Goal: Transaction & Acquisition: Purchase product/service

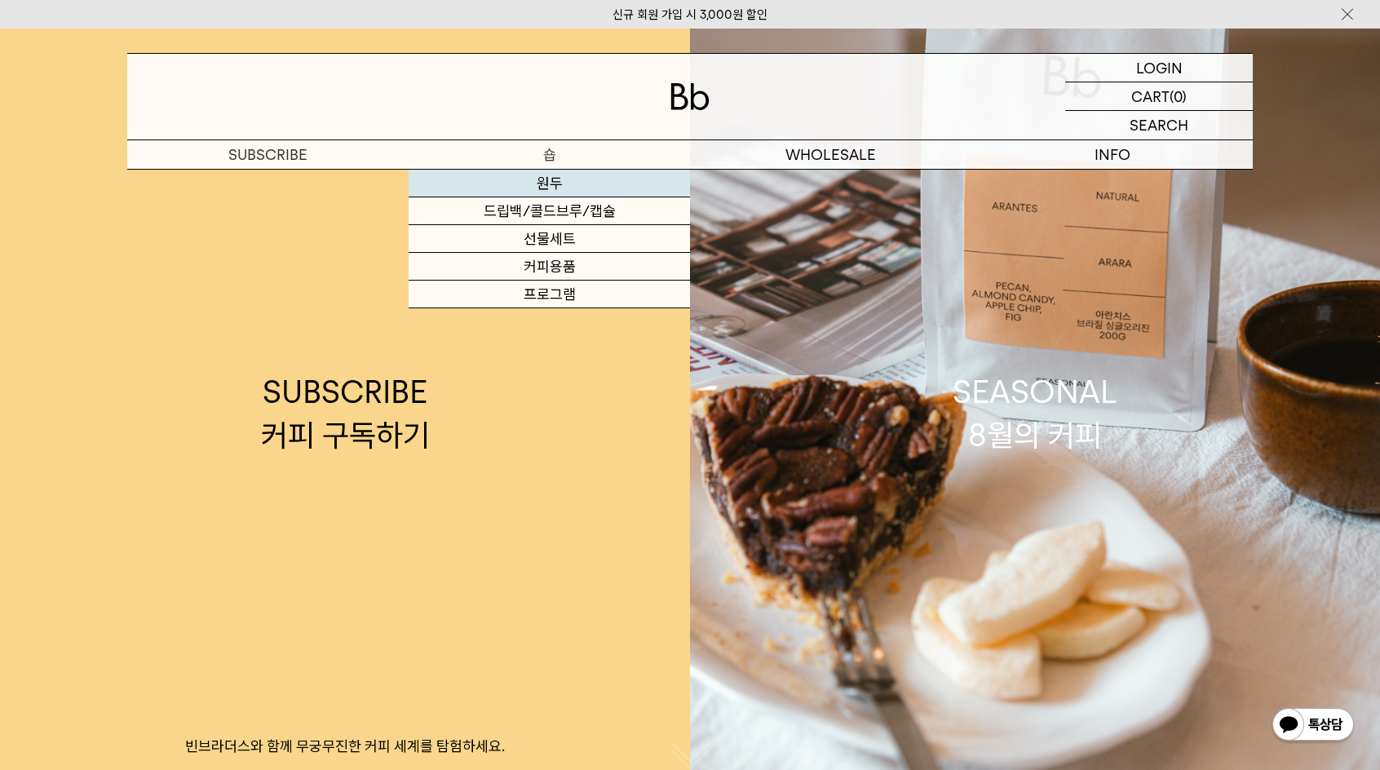
click at [572, 179] on link "원두" at bounding box center [549, 184] width 281 height 28
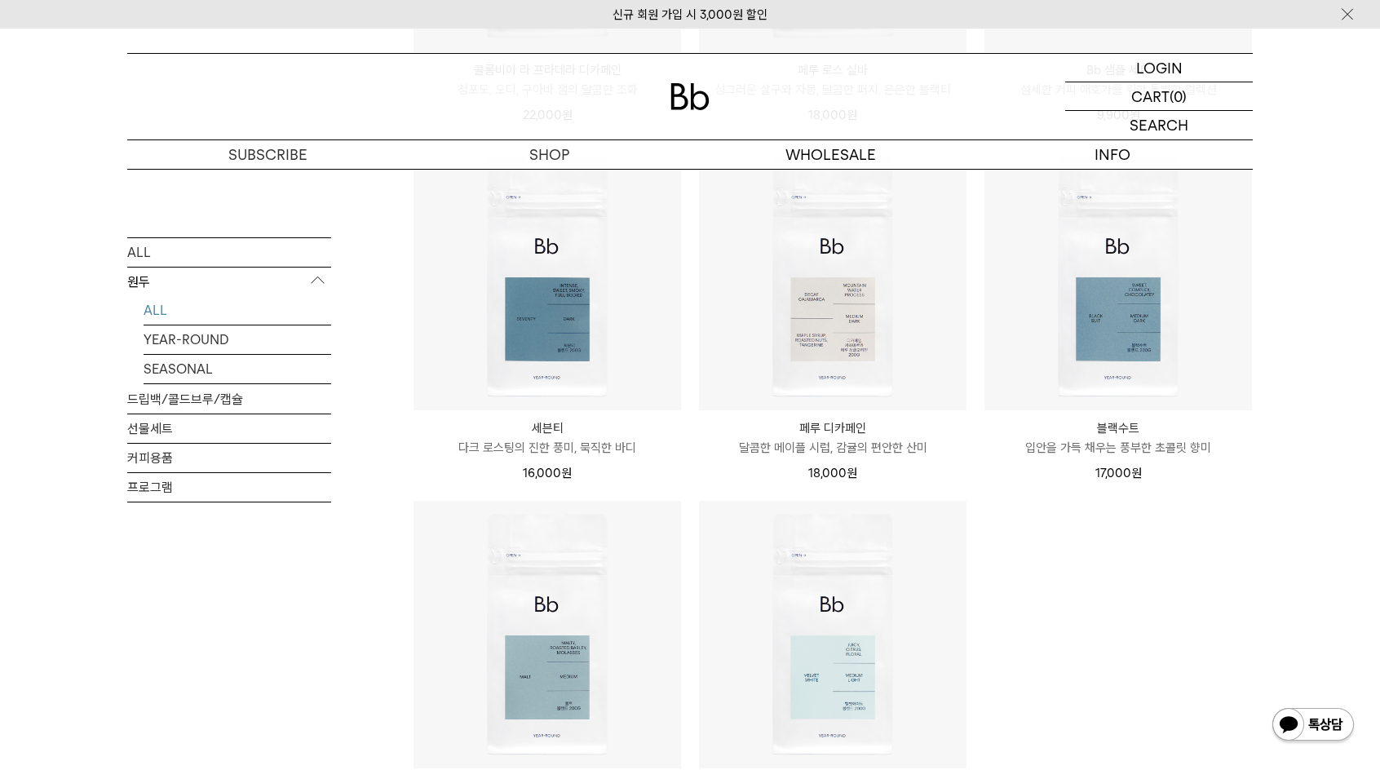
scroll to position [734, 0]
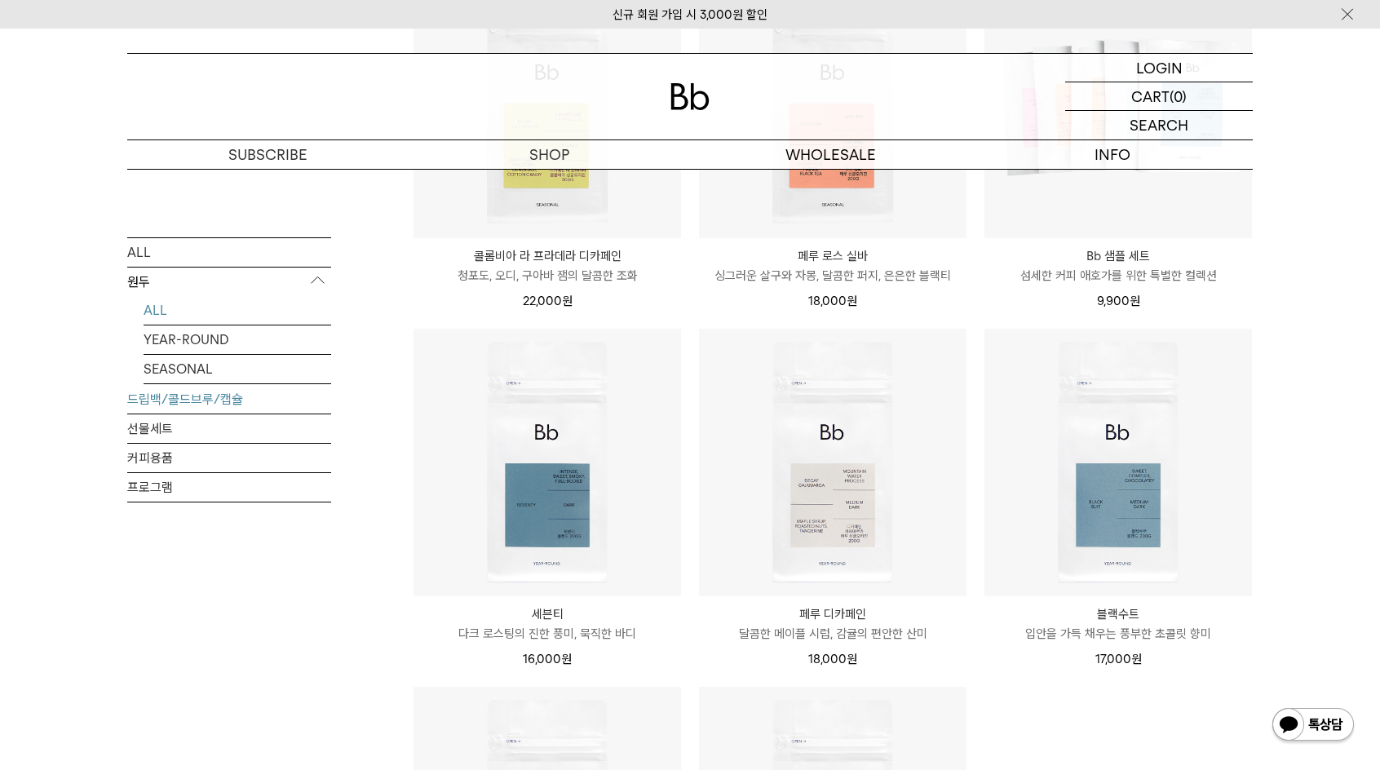
click at [206, 399] on link "드립백/콜드브루/캡슐" at bounding box center [229, 398] width 204 height 29
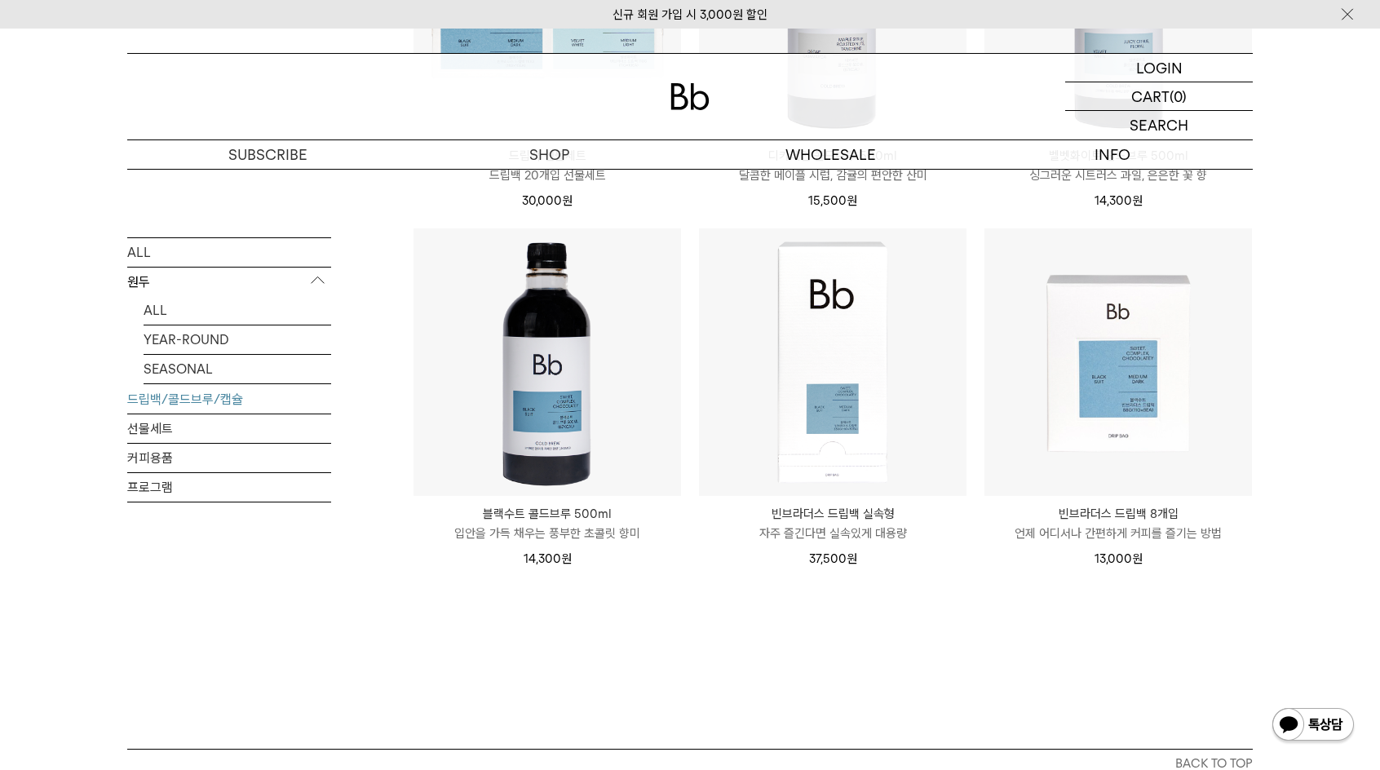
scroll to position [979, 0]
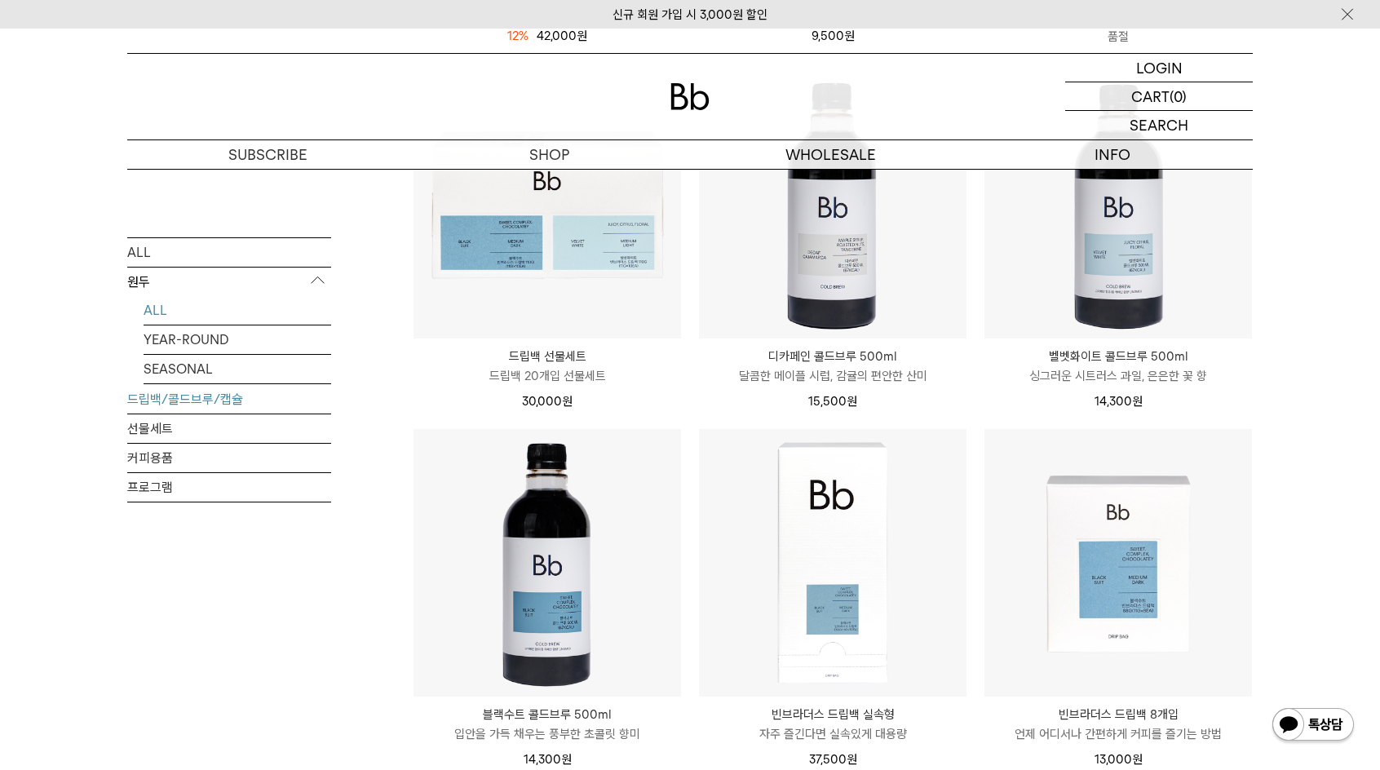
click at [199, 307] on link "ALL" at bounding box center [238, 309] width 188 height 29
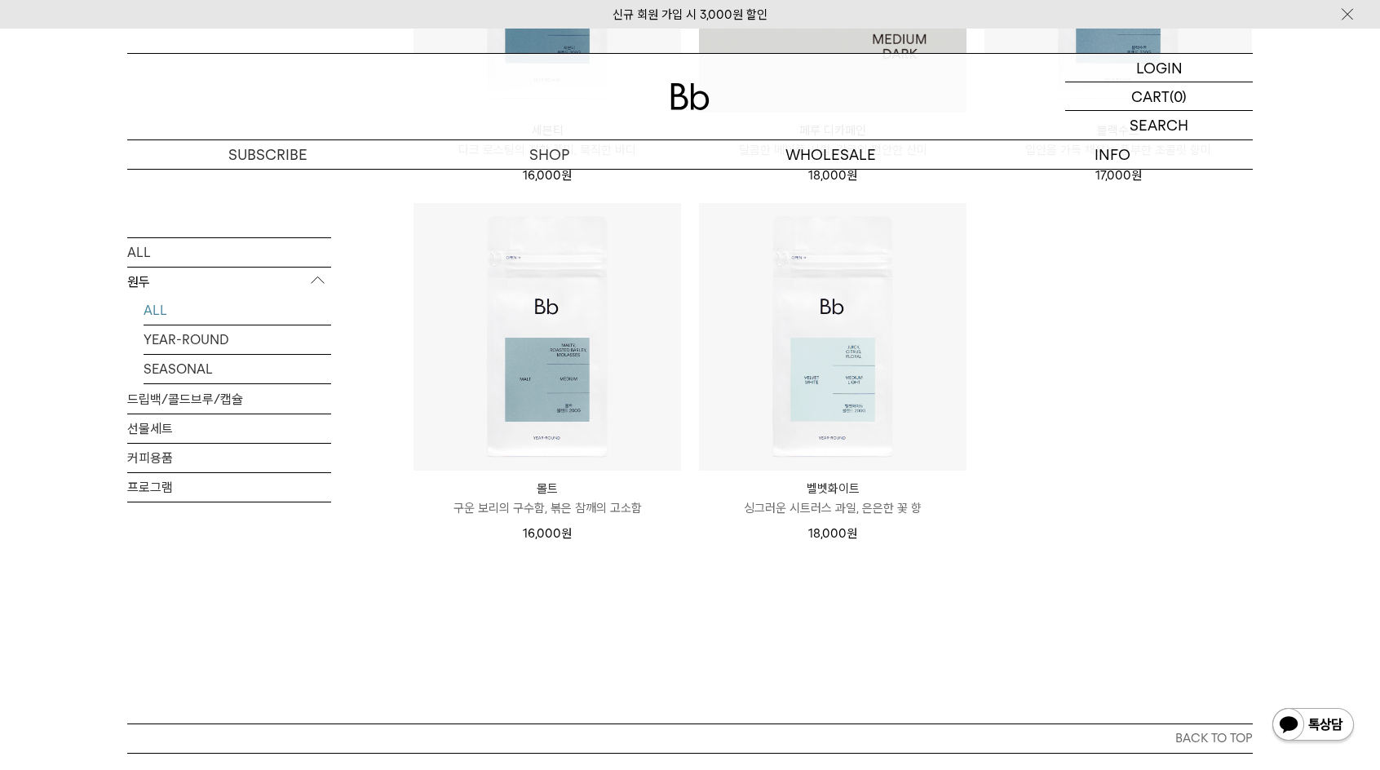
scroll to position [1223, 0]
